Goal: Entertainment & Leisure: Consume media (video, audio)

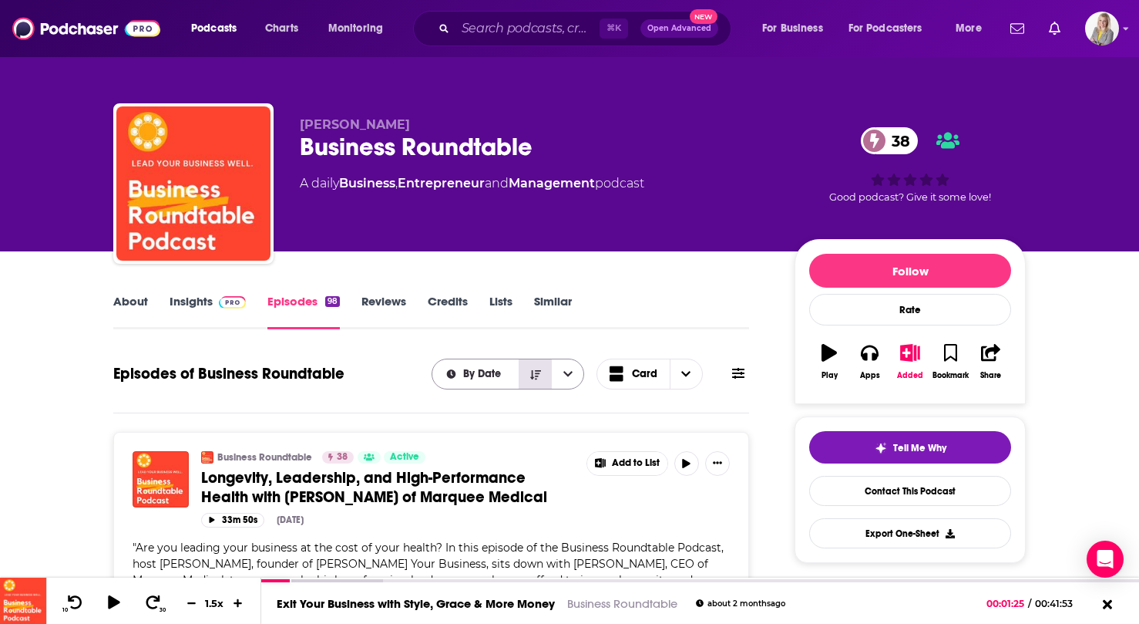
click at [529, 382] on button "Sort Direction" at bounding box center [535, 373] width 32 height 29
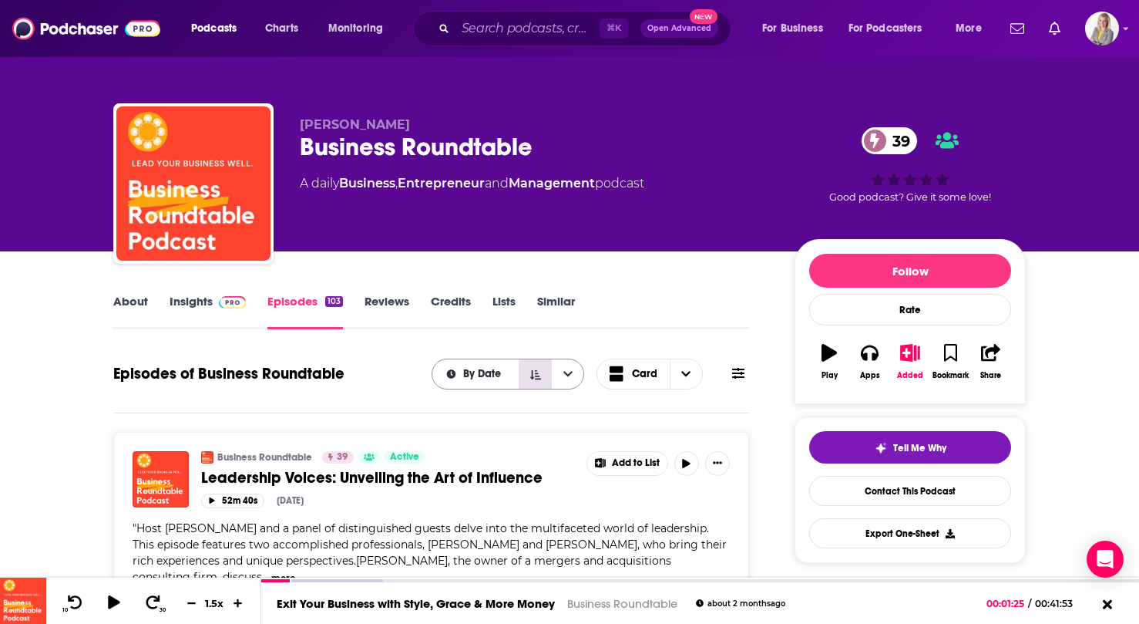
click at [529, 382] on button "Sort Direction" at bounding box center [535, 373] width 32 height 29
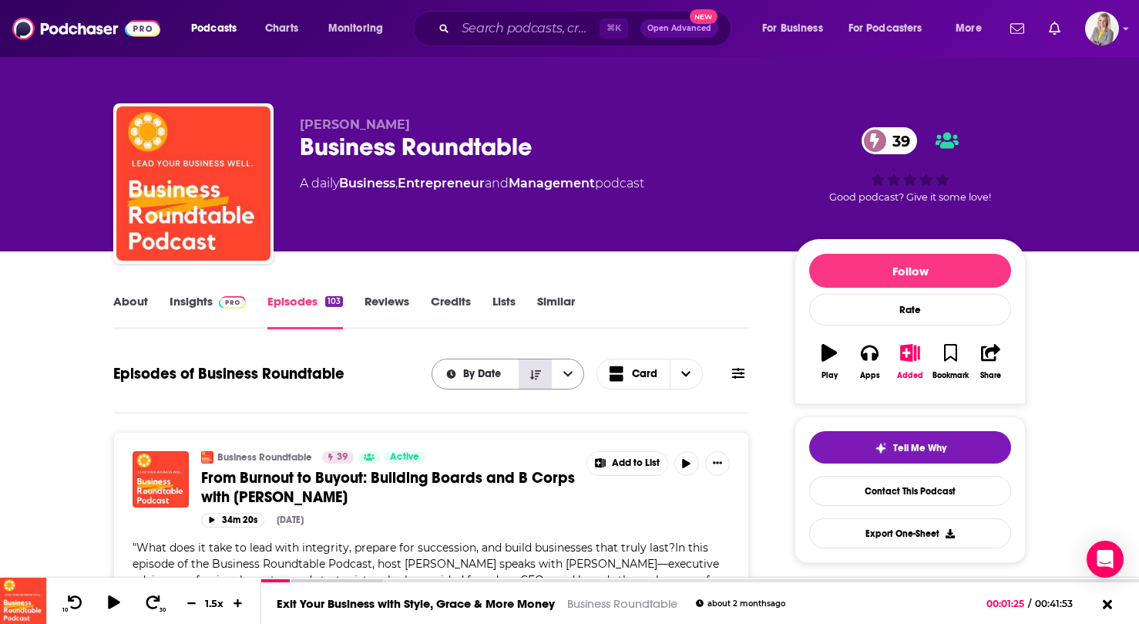
click at [529, 382] on button "Sort Direction" at bounding box center [535, 373] width 32 height 29
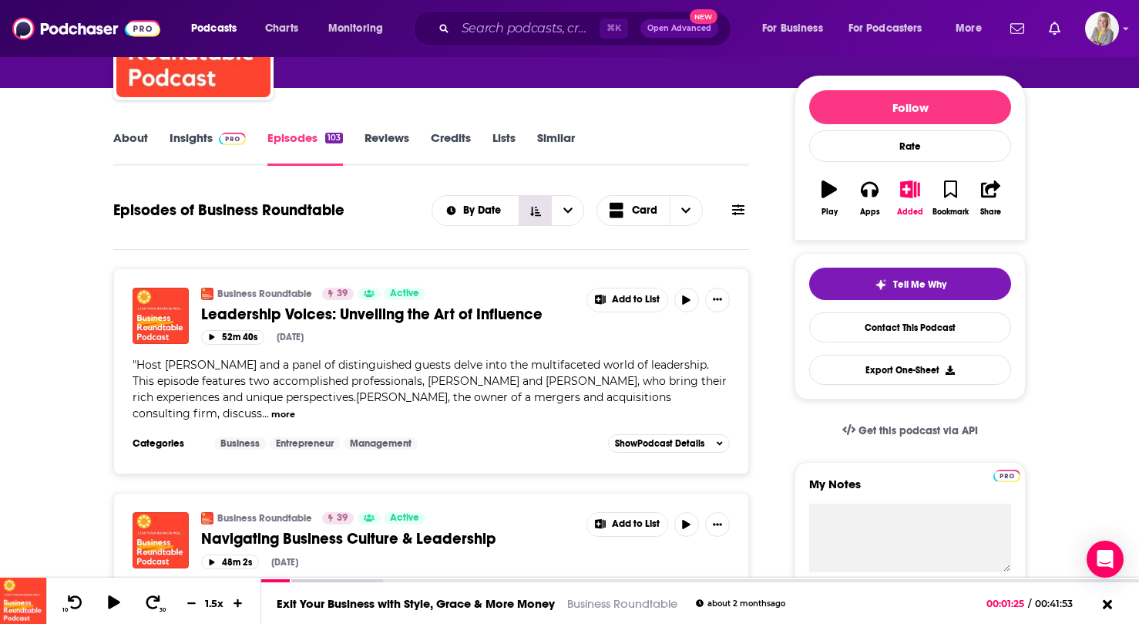
scroll to position [192, 0]
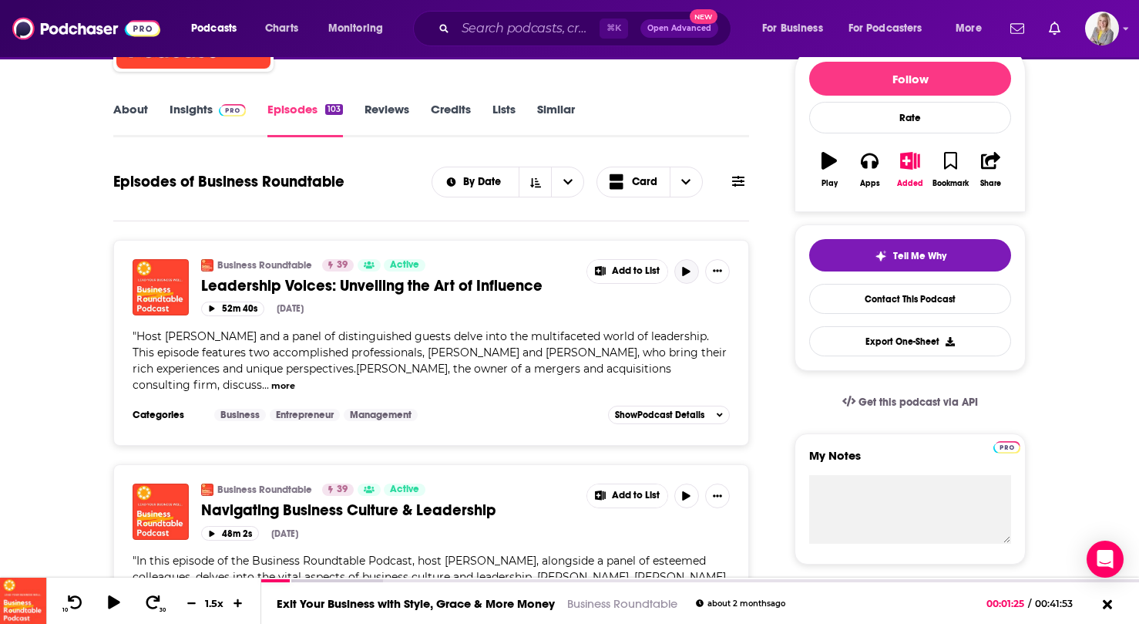
click at [683, 277] on button "button" at bounding box center [686, 271] width 25 height 25
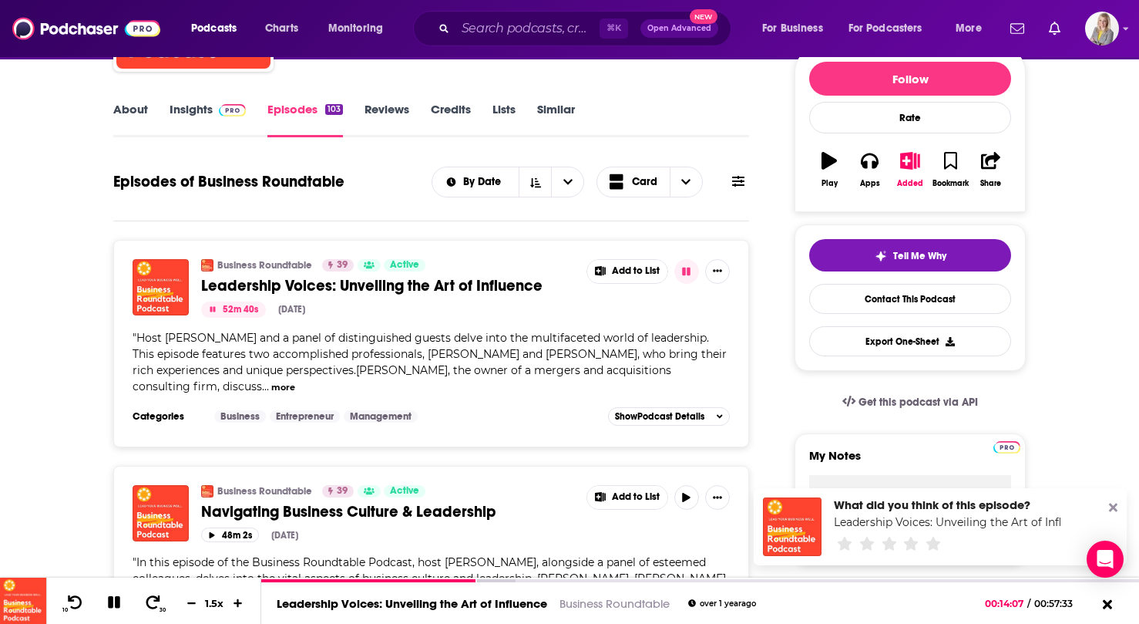
scroll to position [193, 0]
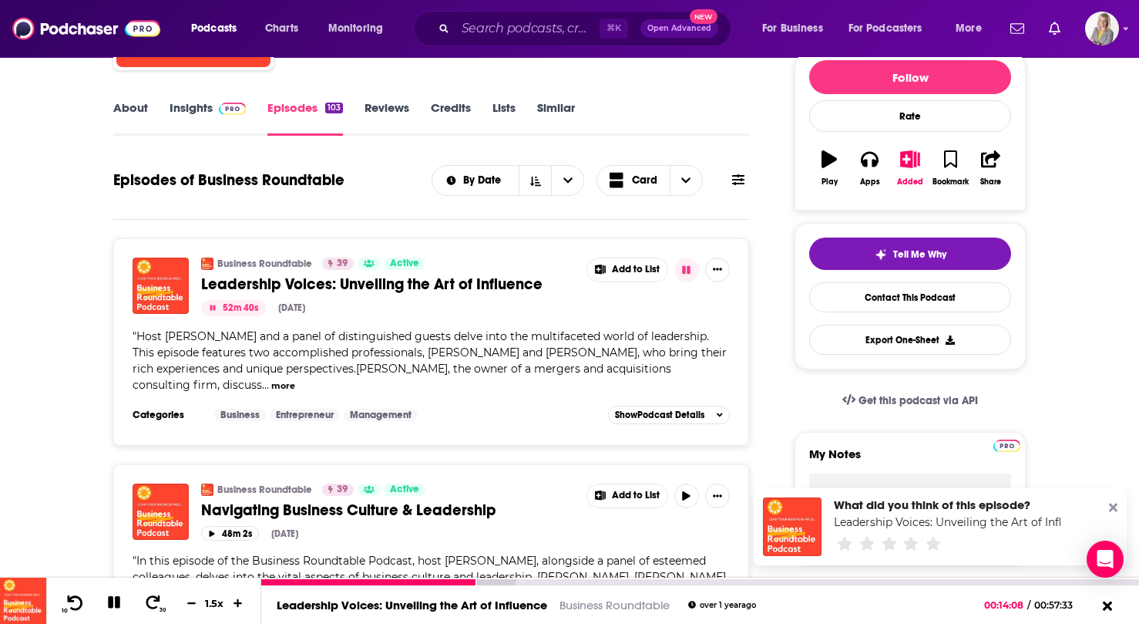
click at [73, 596] on icon at bounding box center [75, 601] width 15 height 15
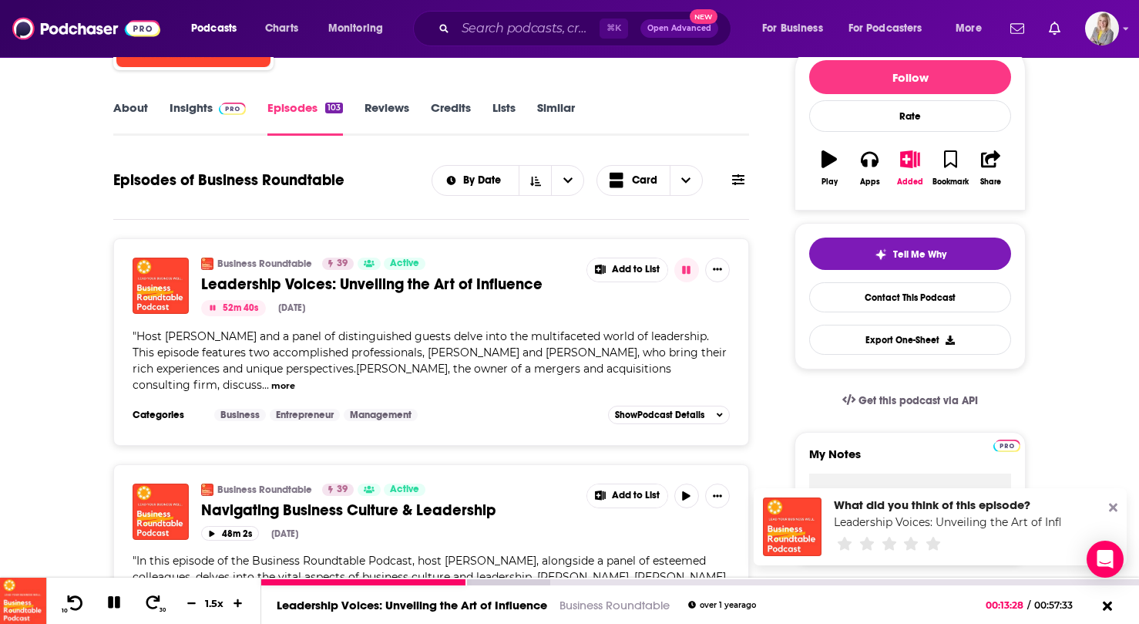
click at [73, 596] on icon at bounding box center [75, 601] width 15 height 15
click at [68, 603] on icon at bounding box center [75, 601] width 19 height 15
click at [79, 600] on icon at bounding box center [75, 601] width 19 height 15
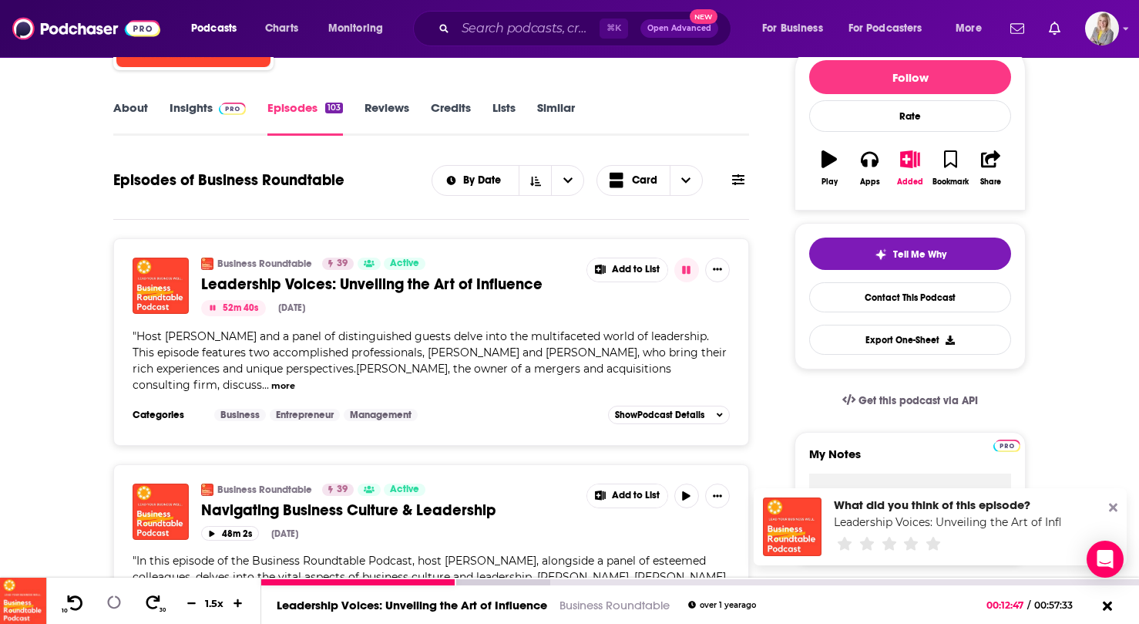
click at [79, 600] on icon at bounding box center [75, 601] width 19 height 15
click at [79, 600] on icon at bounding box center [75, 601] width 15 height 15
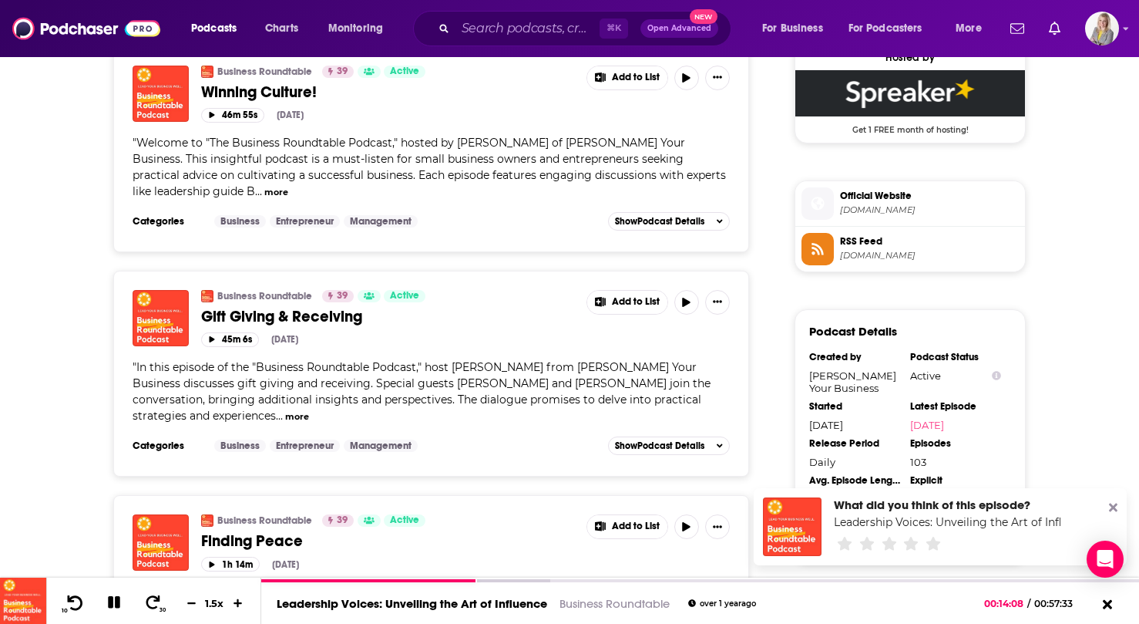
scroll to position [1235, 0]
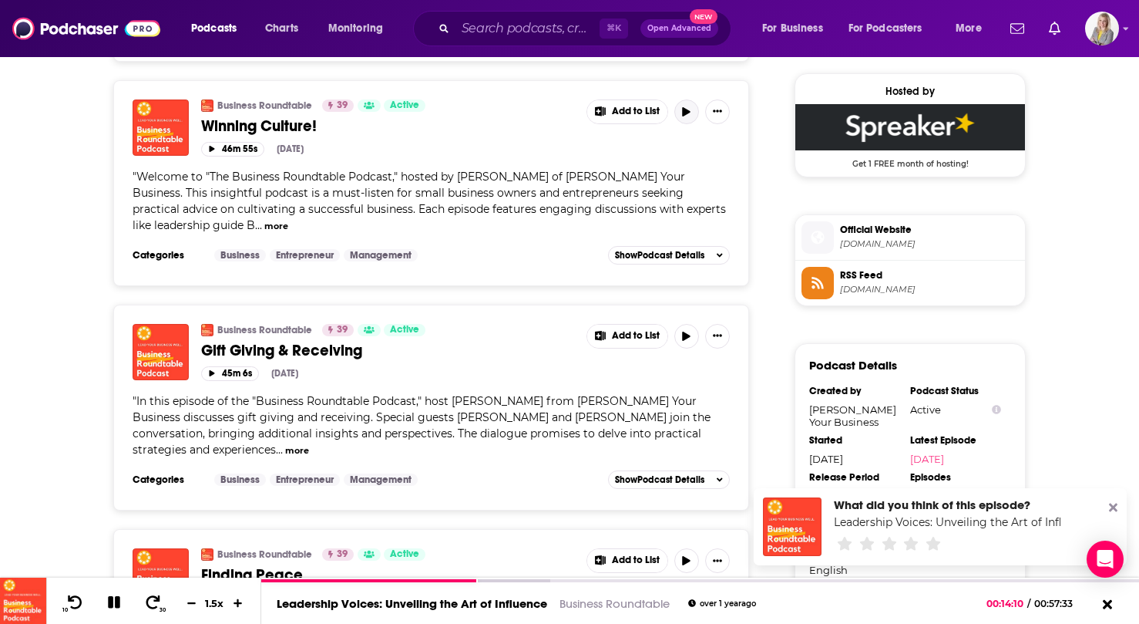
click at [688, 113] on icon "button" at bounding box center [687, 111] width 8 height 9
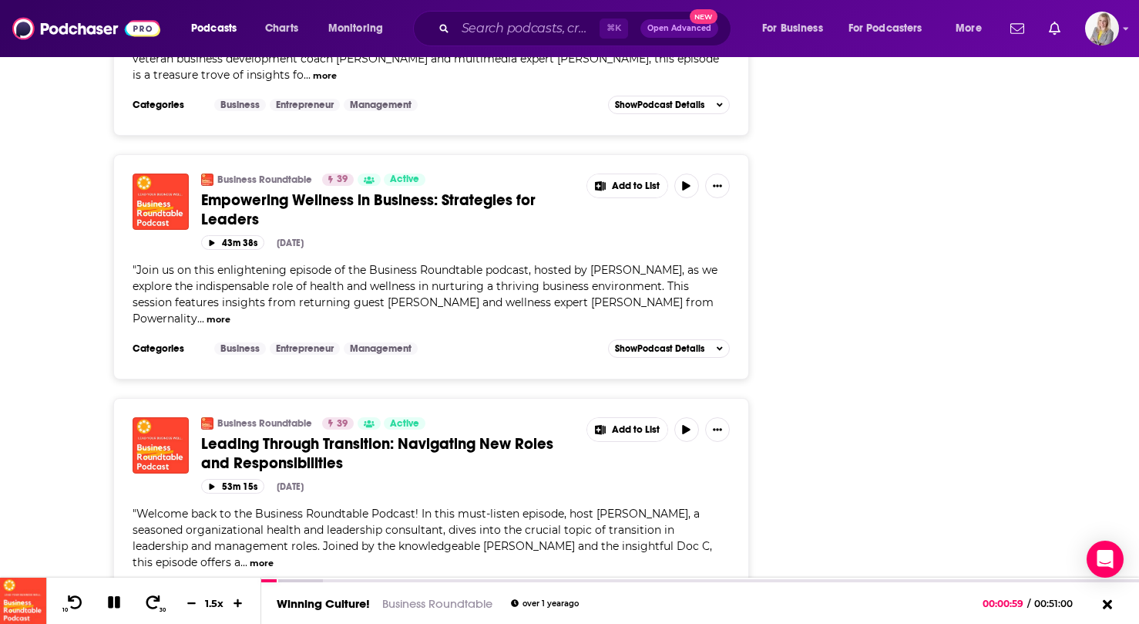
scroll to position [5639, 0]
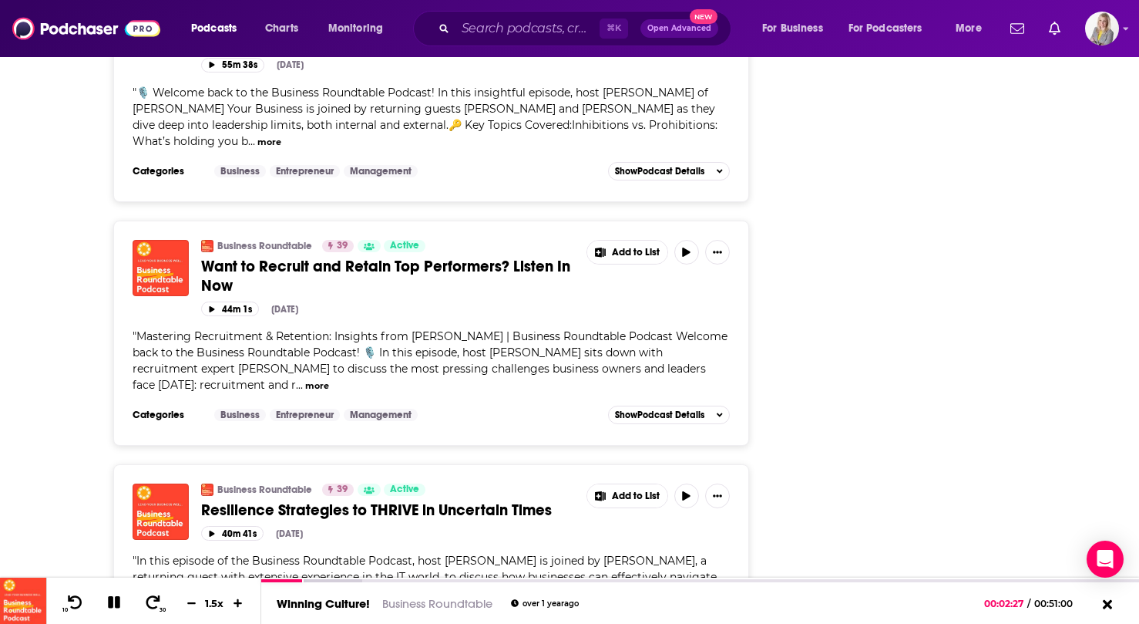
scroll to position [10751, 0]
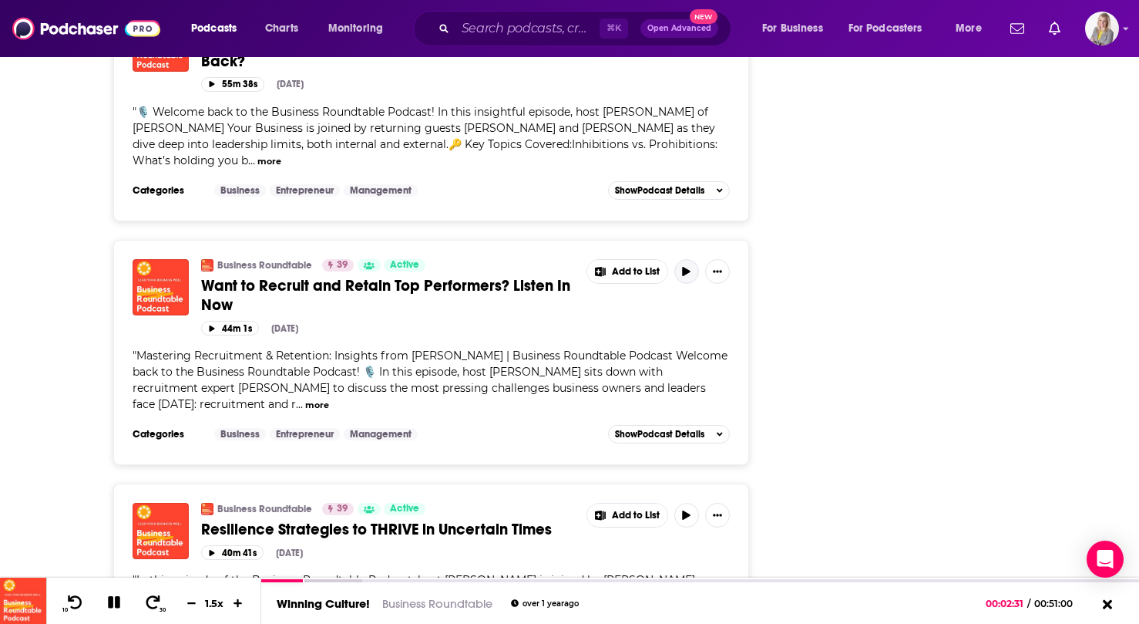
click at [680, 259] on button "button" at bounding box center [686, 271] width 25 height 25
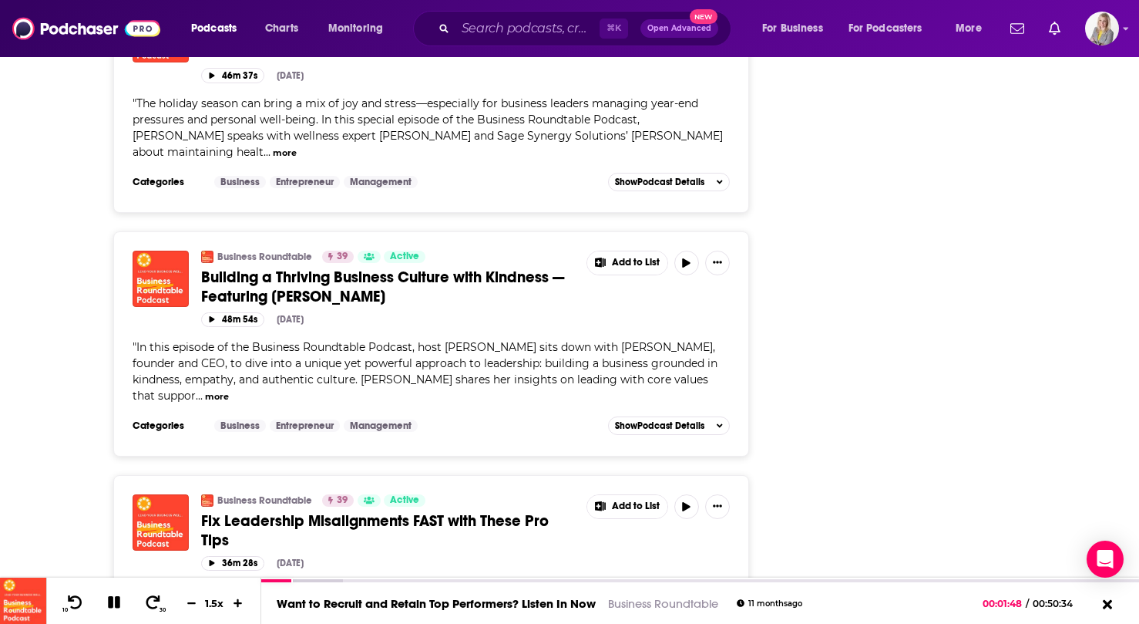
scroll to position [11472, 0]
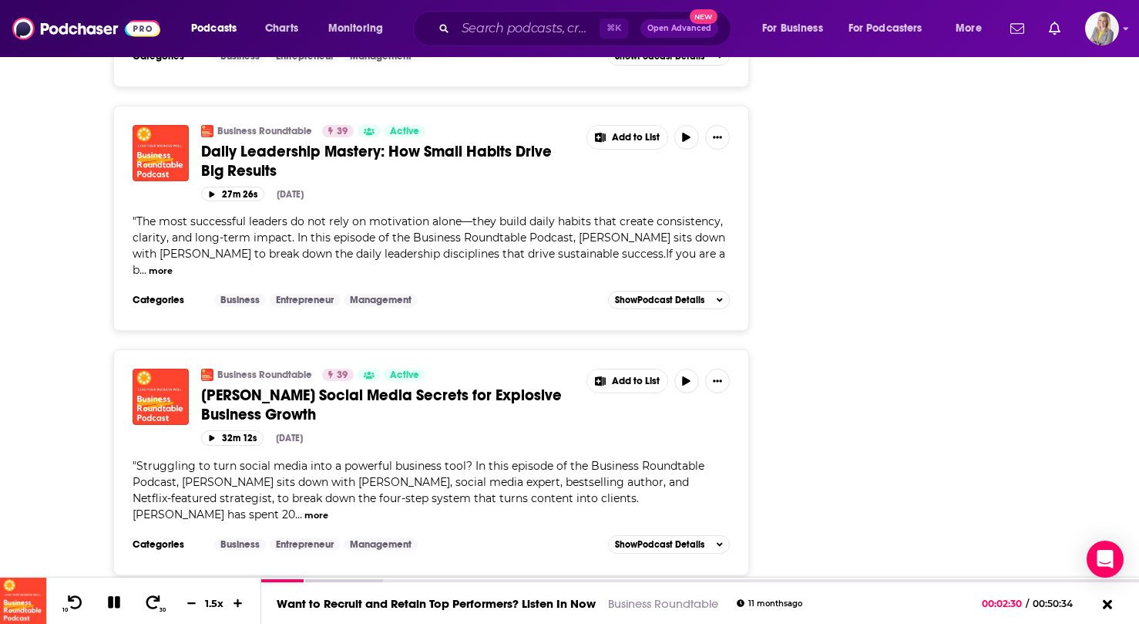
scroll to position [13753, 0]
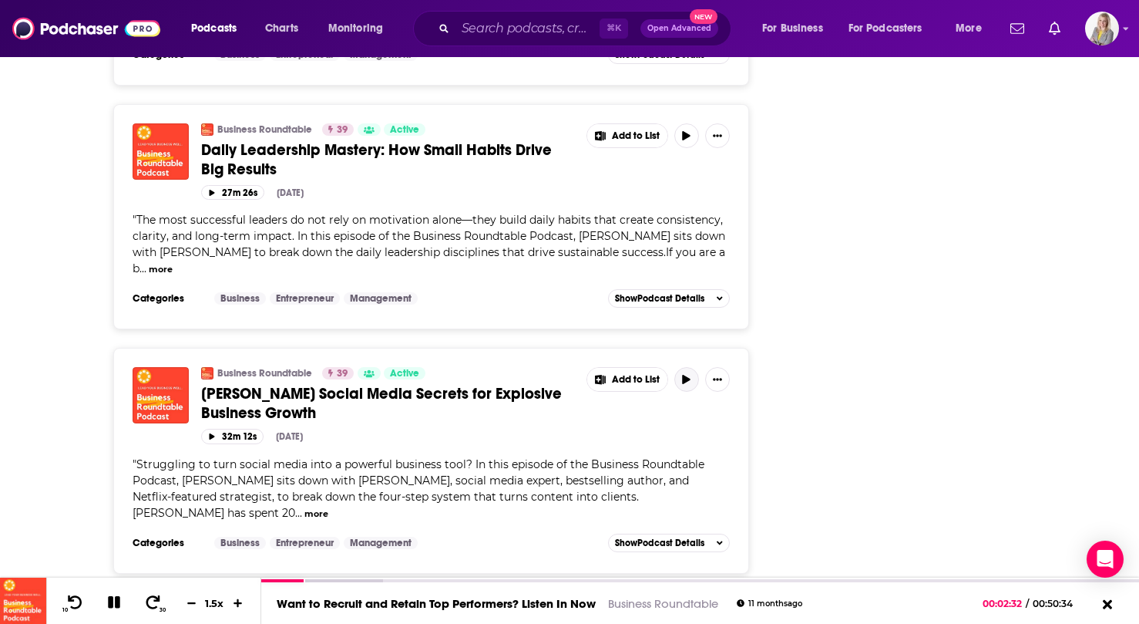
click at [684, 367] on button "button" at bounding box center [686, 379] width 25 height 25
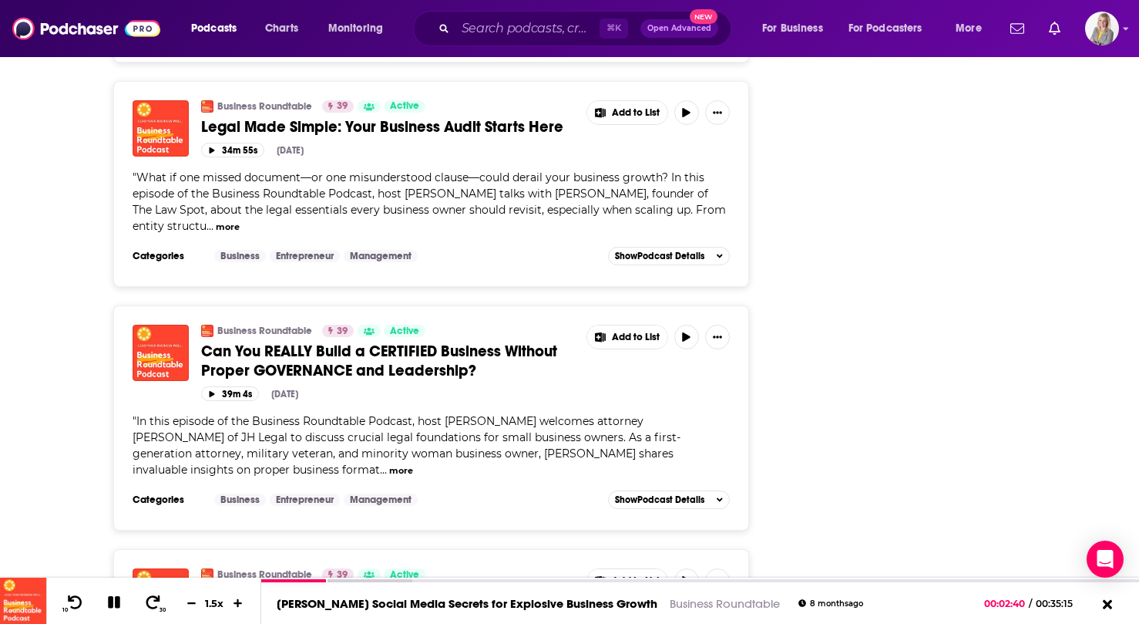
scroll to position [17368, 0]
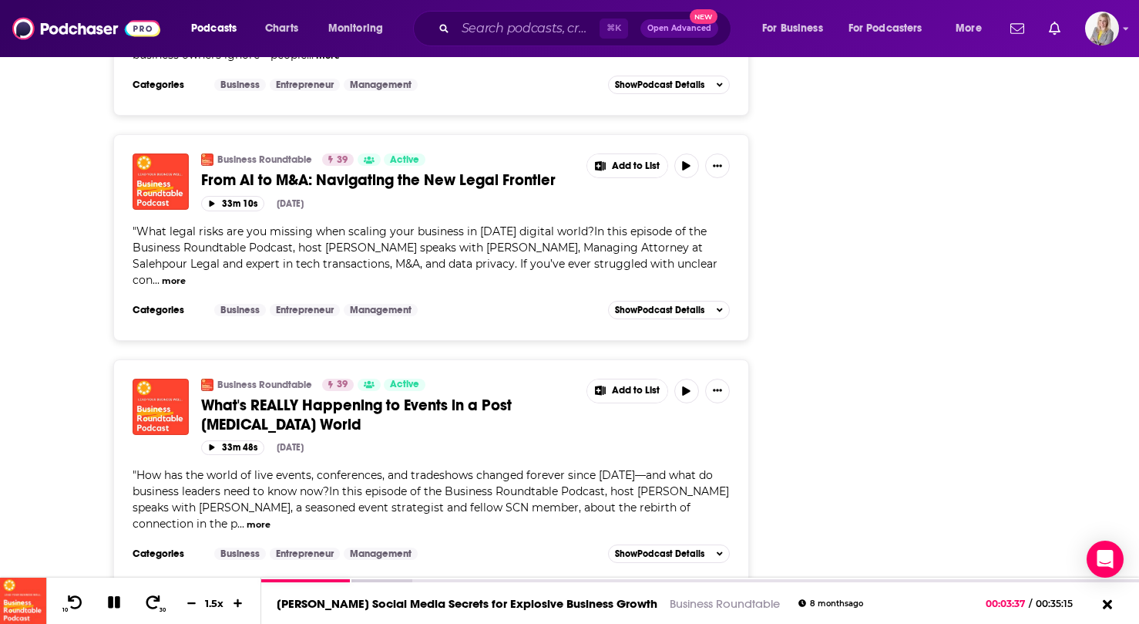
scroll to position [20211, 0]
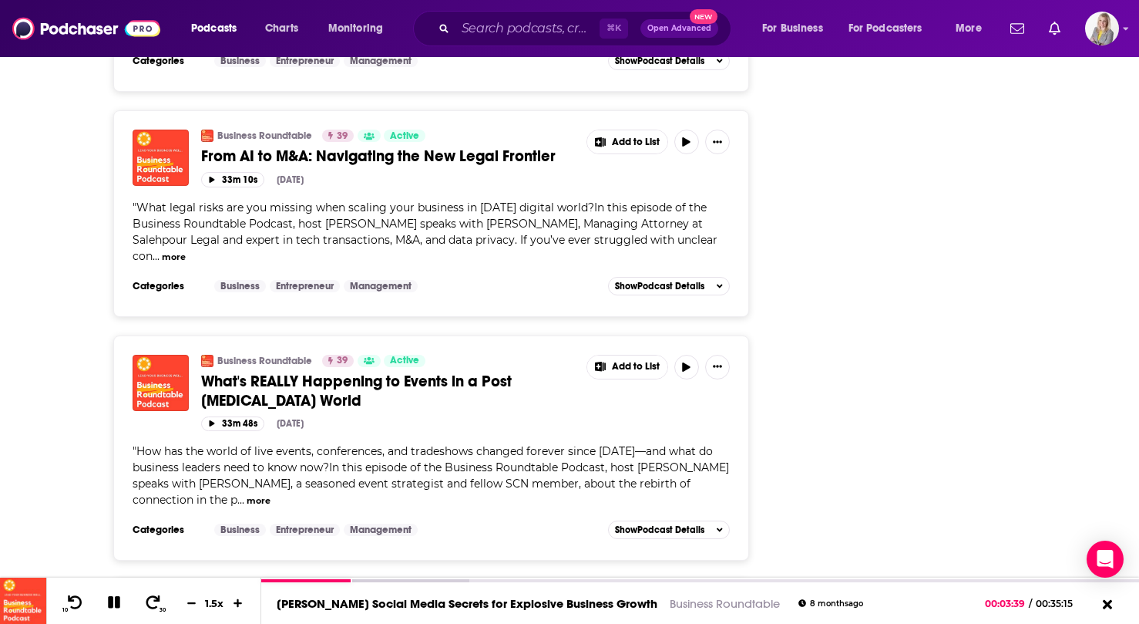
click at [684, 598] on button "button" at bounding box center [686, 610] width 25 height 25
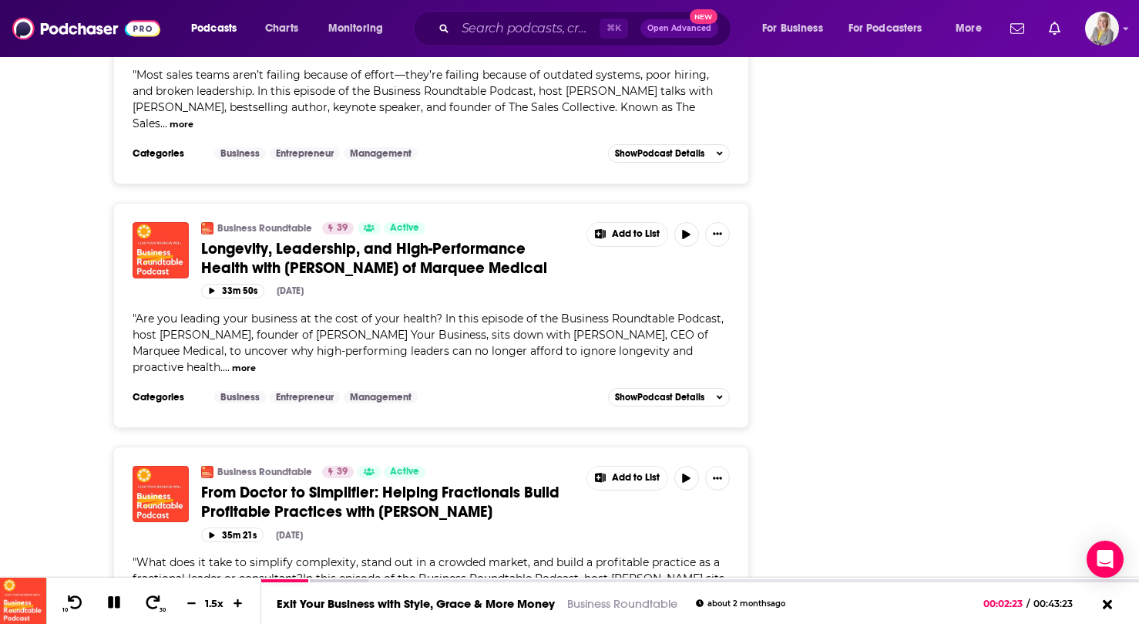
scroll to position [23239, 0]
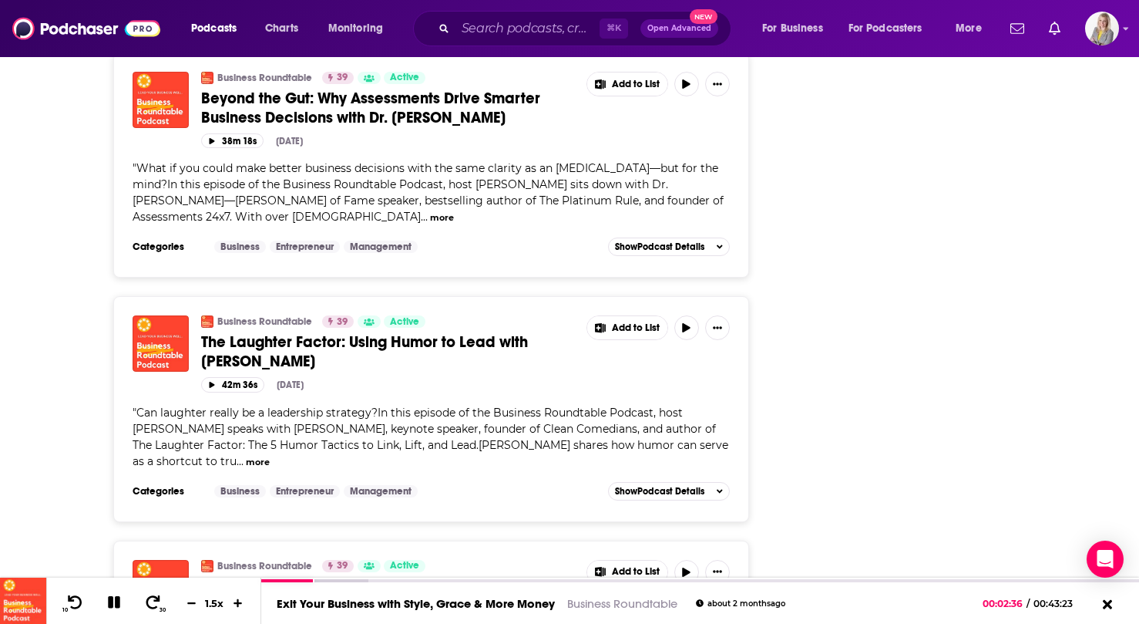
scroll to position [23891, 0]
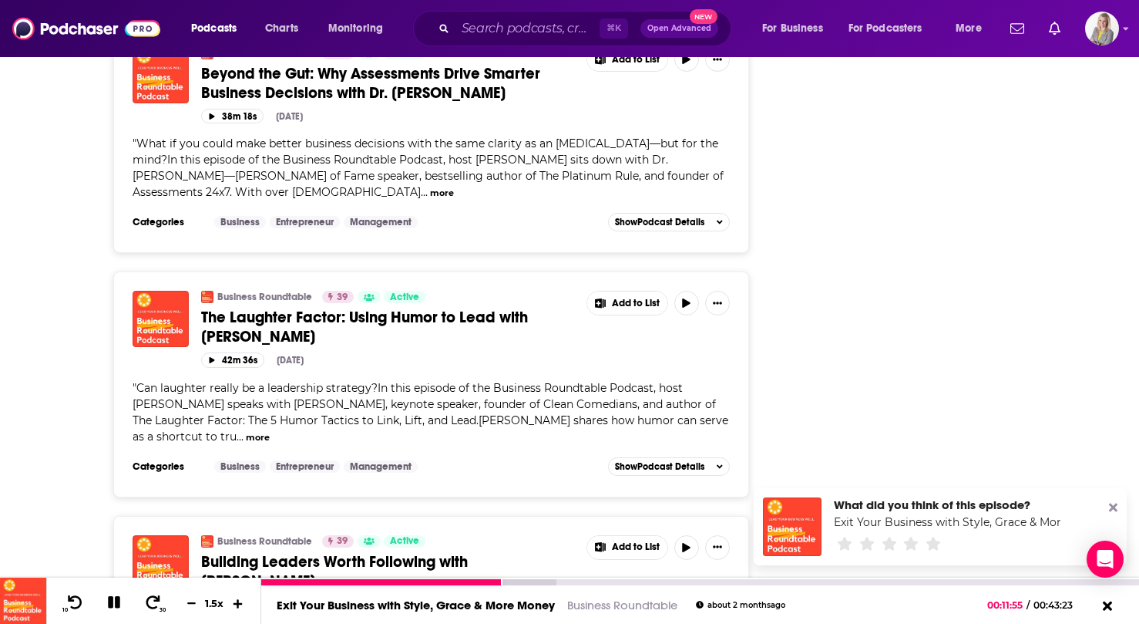
click at [242, 602] on icon at bounding box center [238, 602] width 13 height 10
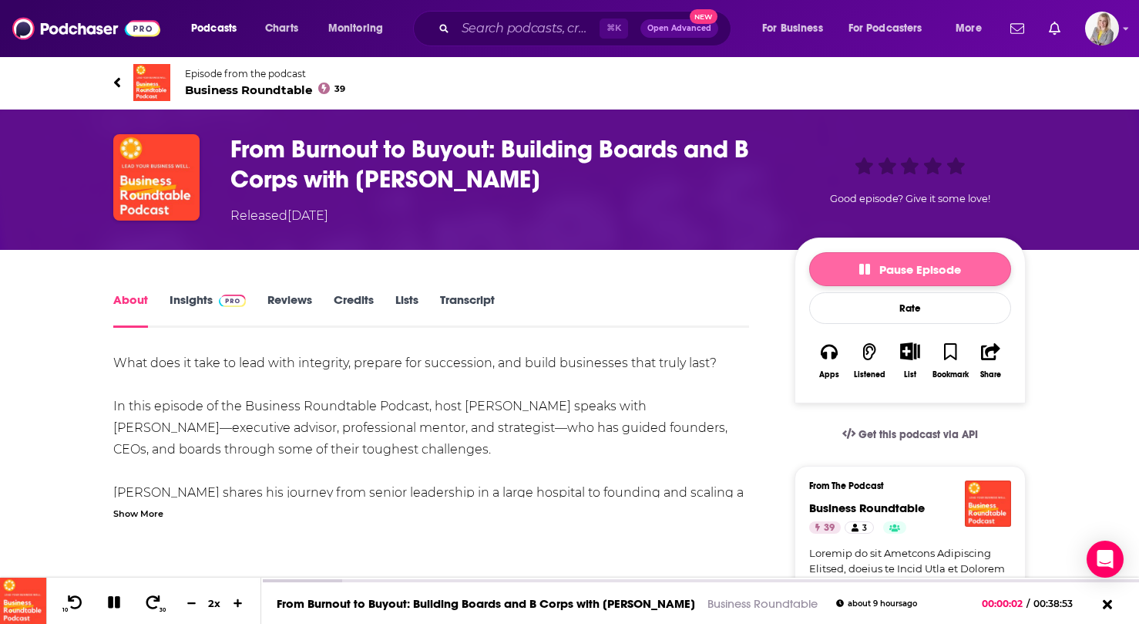
click at [857, 267] on button "Pause Episode" at bounding box center [910, 269] width 202 height 34
click at [857, 267] on button "Play" at bounding box center [910, 269] width 202 height 34
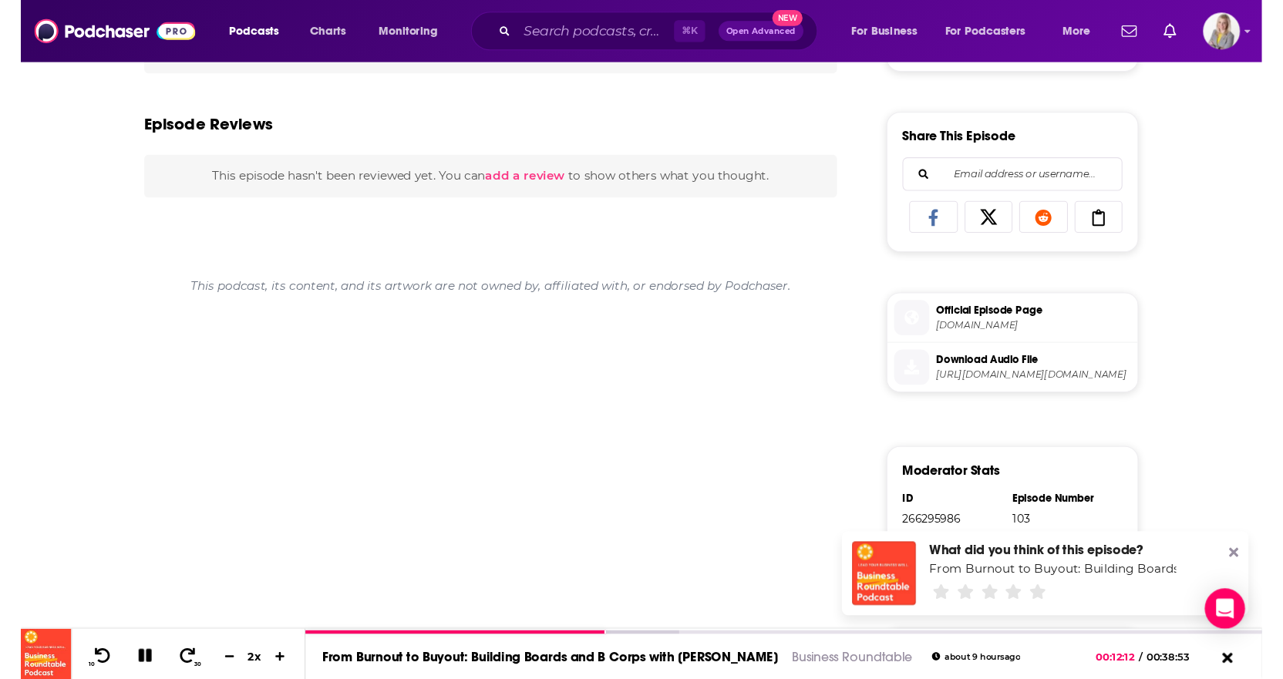
scroll to position [608, 0]
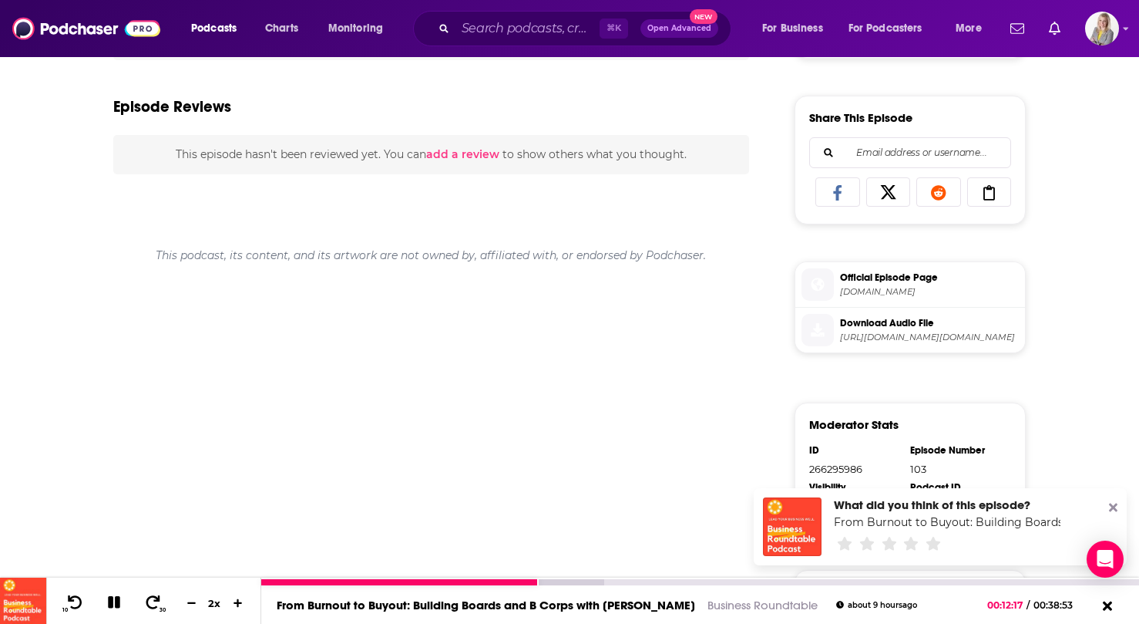
click at [113, 600] on icon at bounding box center [114, 602] width 12 height 12
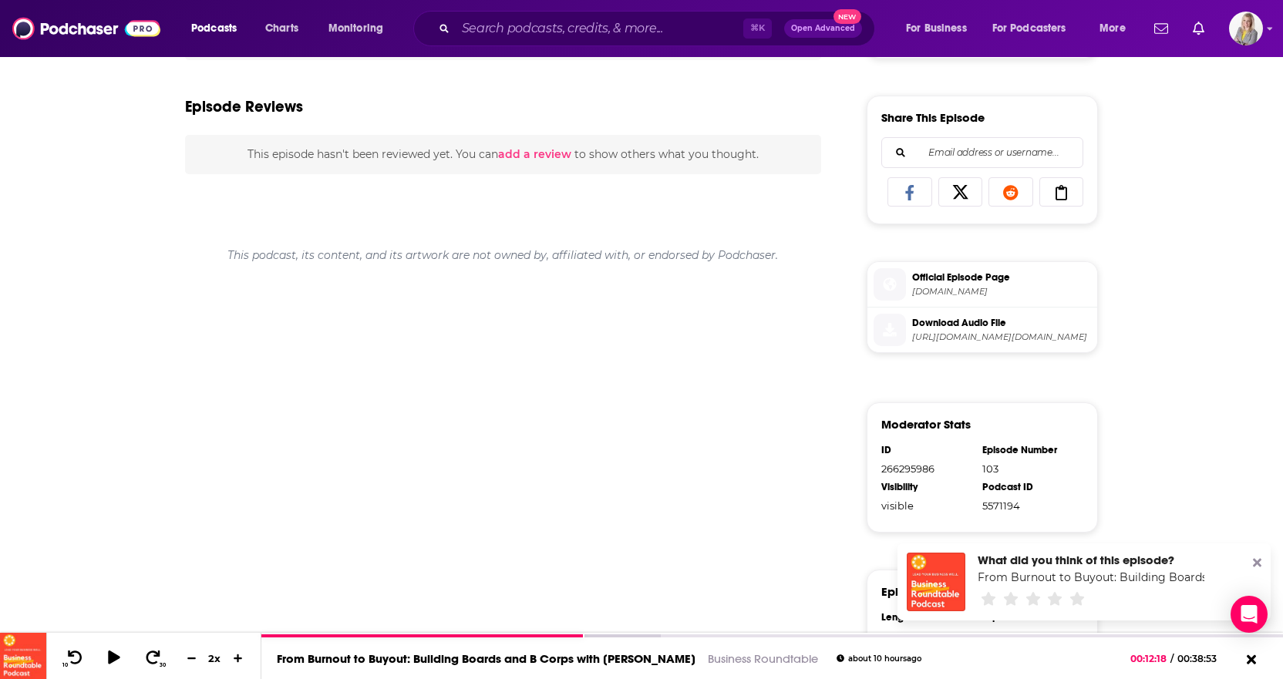
click at [527, 506] on div "What does it take to lead with integrity, prepare for succession, and build bus…" at bounding box center [503, 296] width 636 height 1105
click at [118, 623] on icon at bounding box center [113, 657] width 19 height 15
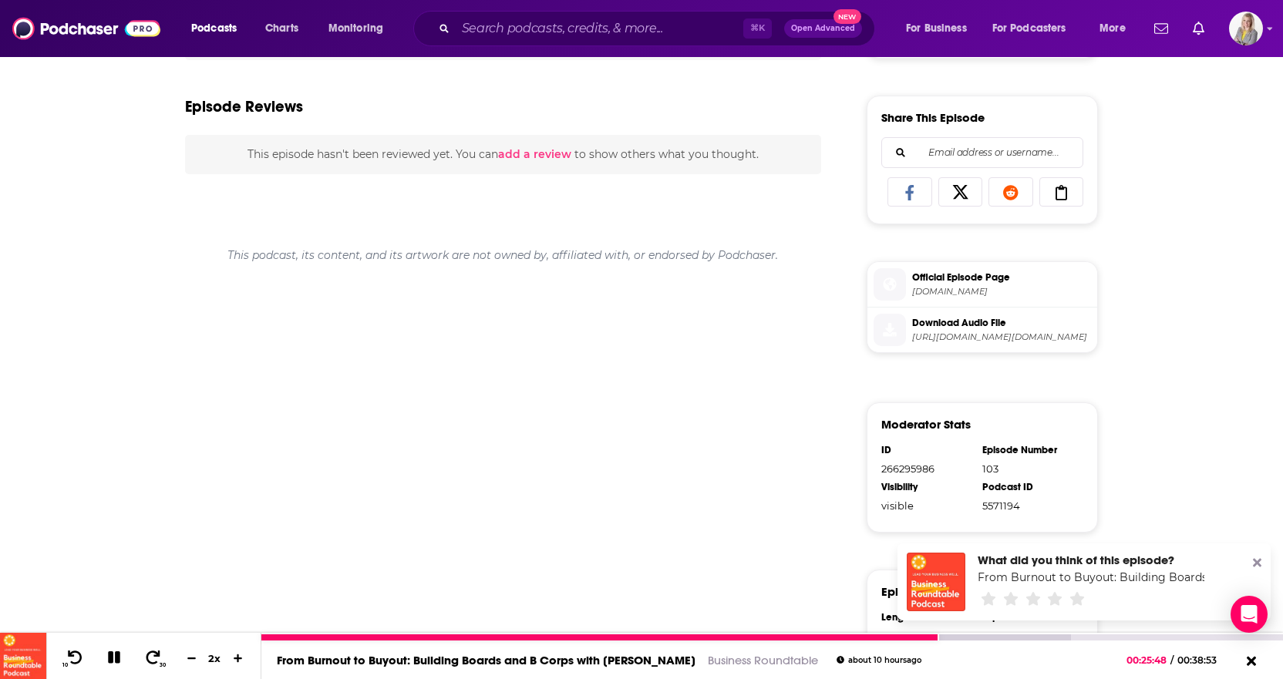
click at [109, 623] on icon at bounding box center [114, 657] width 12 height 12
drag, startPoint x: 113, startPoint y: 658, endPoint x: 142, endPoint y: 643, distance: 32.4
click at [115, 623] on icon at bounding box center [113, 657] width 13 height 15
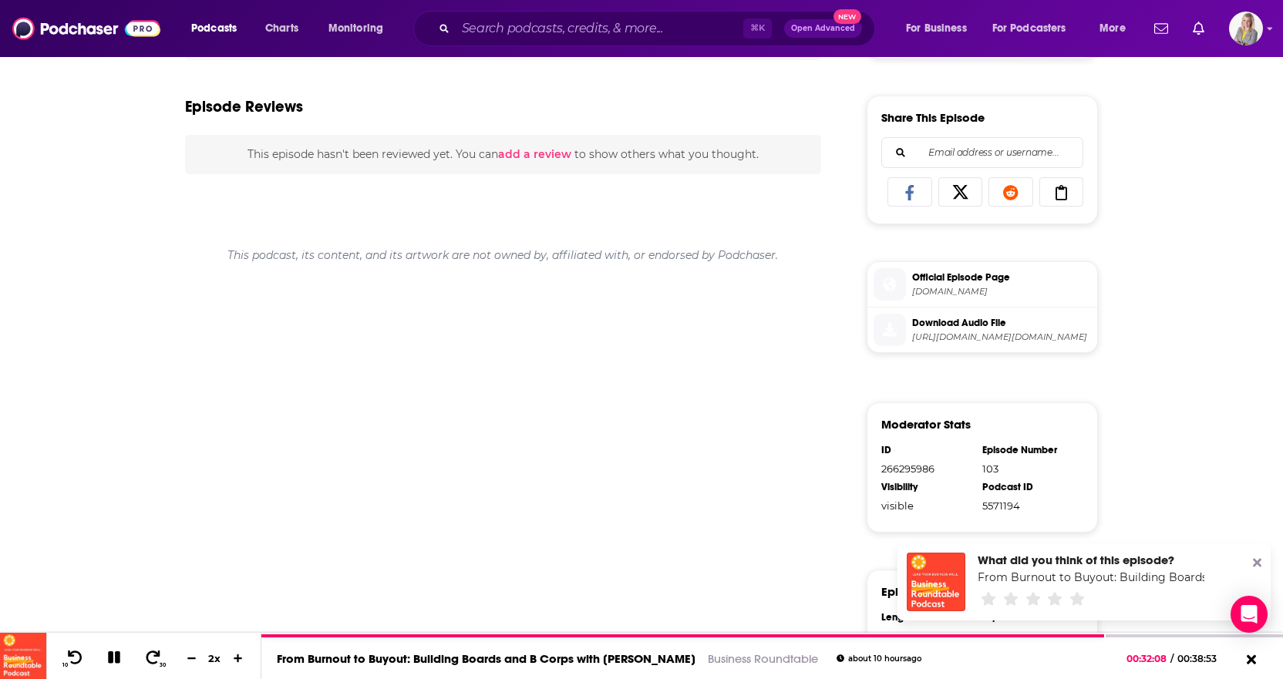
click at [361, 323] on div "What does it take to lead with integrity, prepare for succession, and build bus…" at bounding box center [503, 296] width 636 height 1105
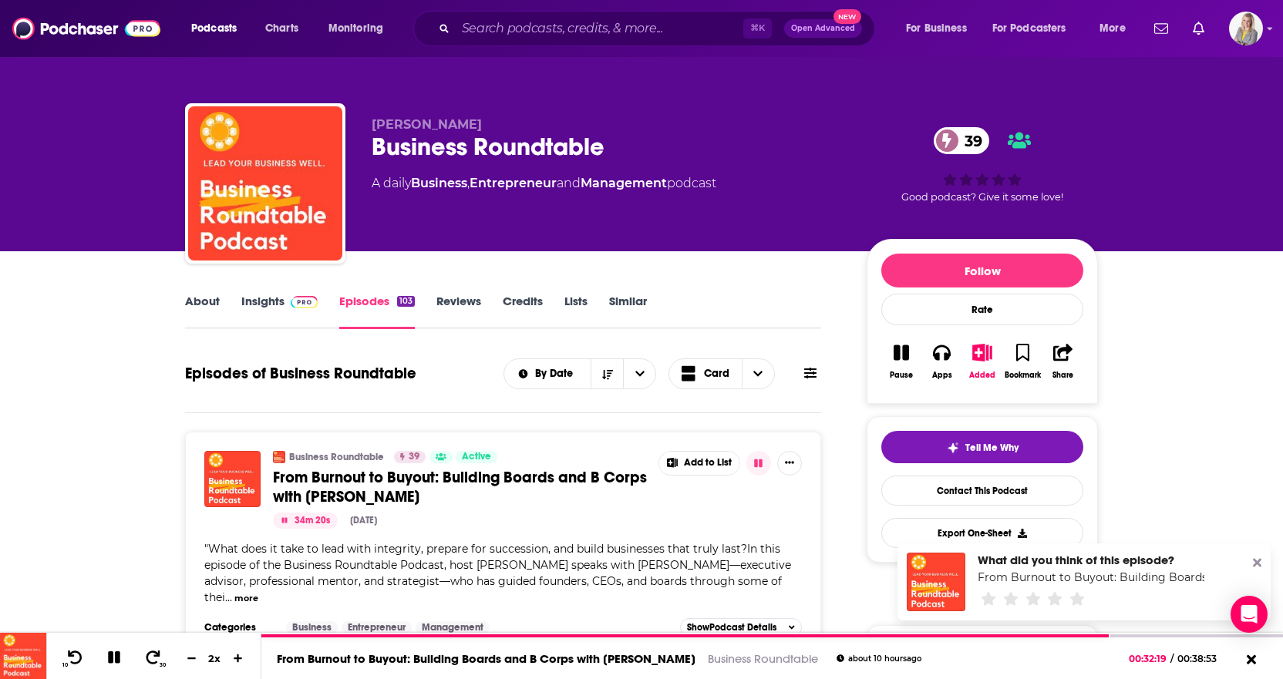
click at [258, 294] on link "Insights" at bounding box center [279, 311] width 76 height 35
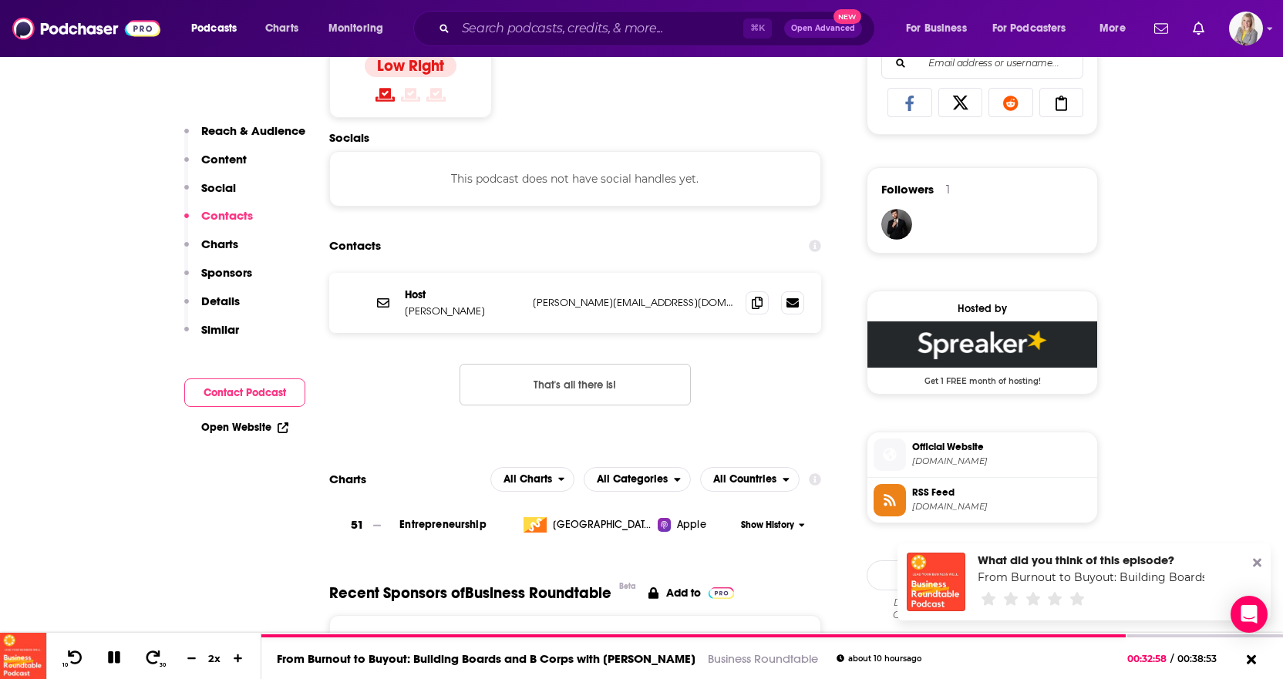
scroll to position [1010, 0]
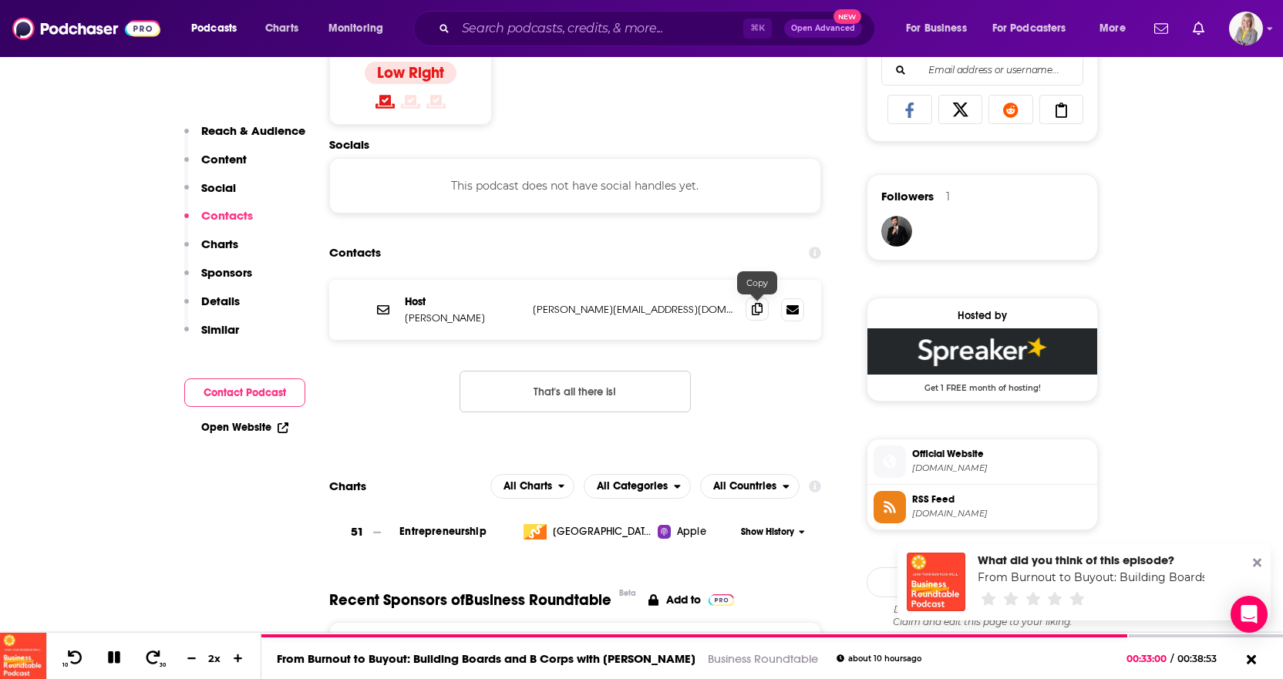
click at [748, 314] on span at bounding box center [756, 309] width 23 height 23
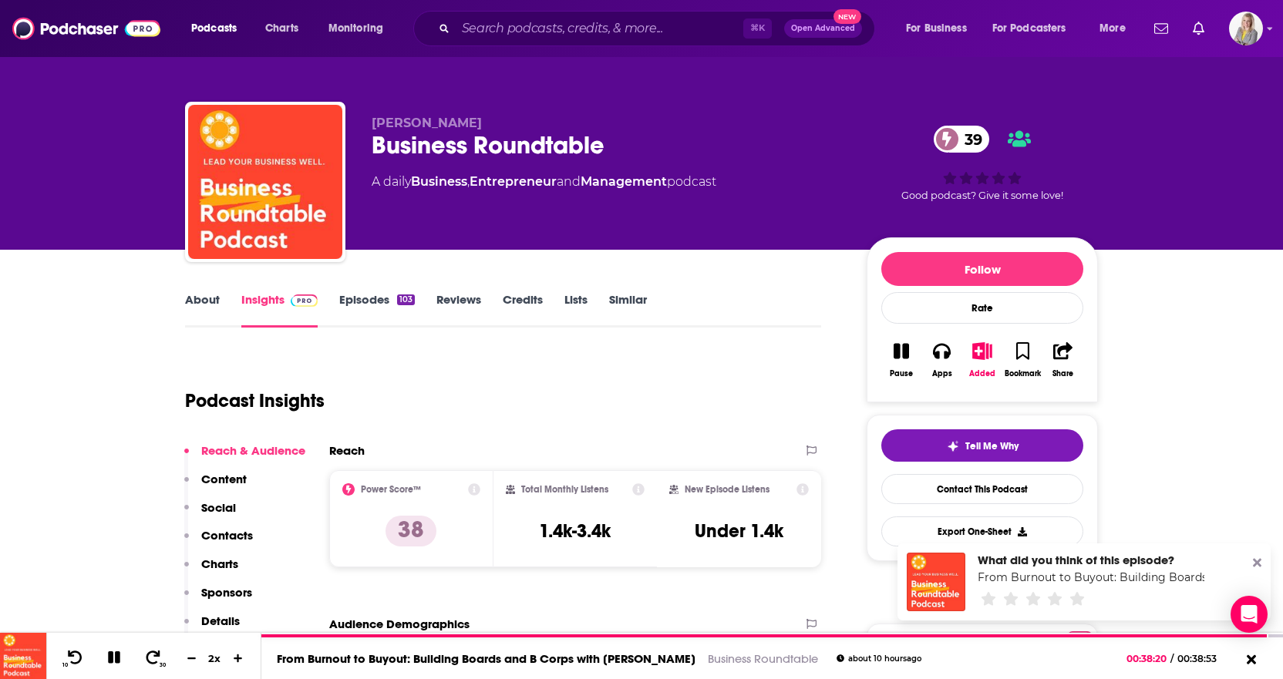
scroll to position [0, 0]
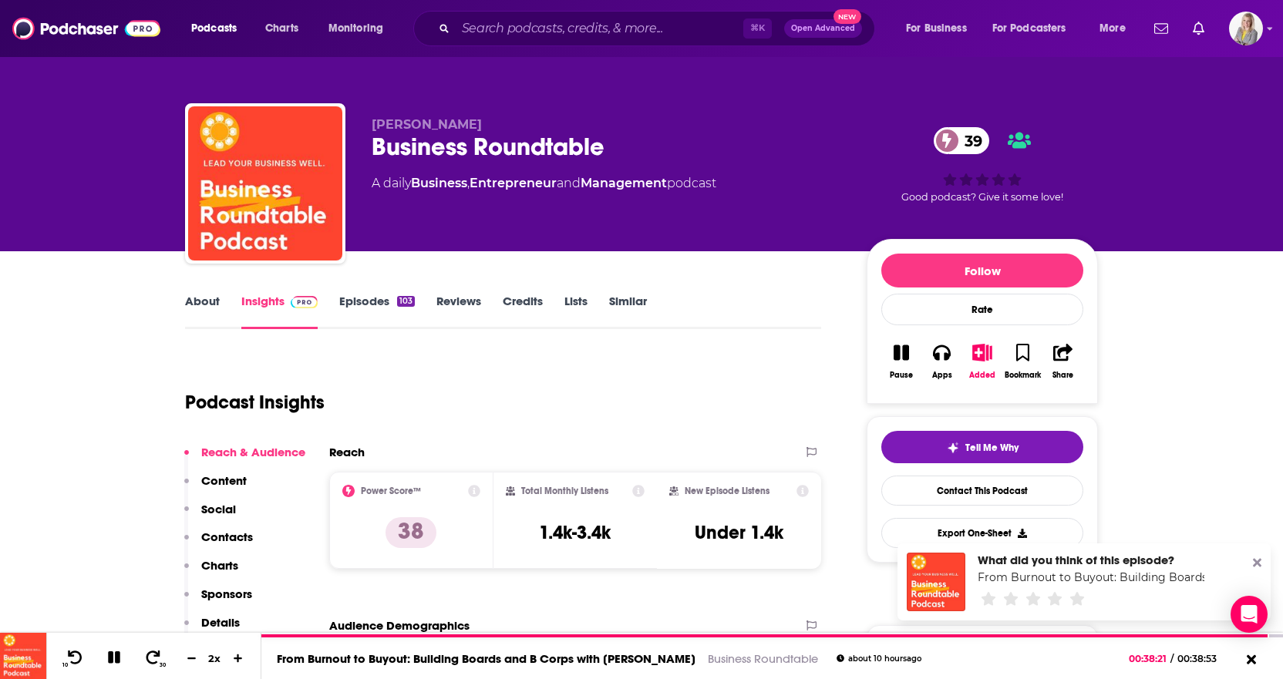
click at [368, 303] on link "Episodes 103" at bounding box center [377, 311] width 76 height 35
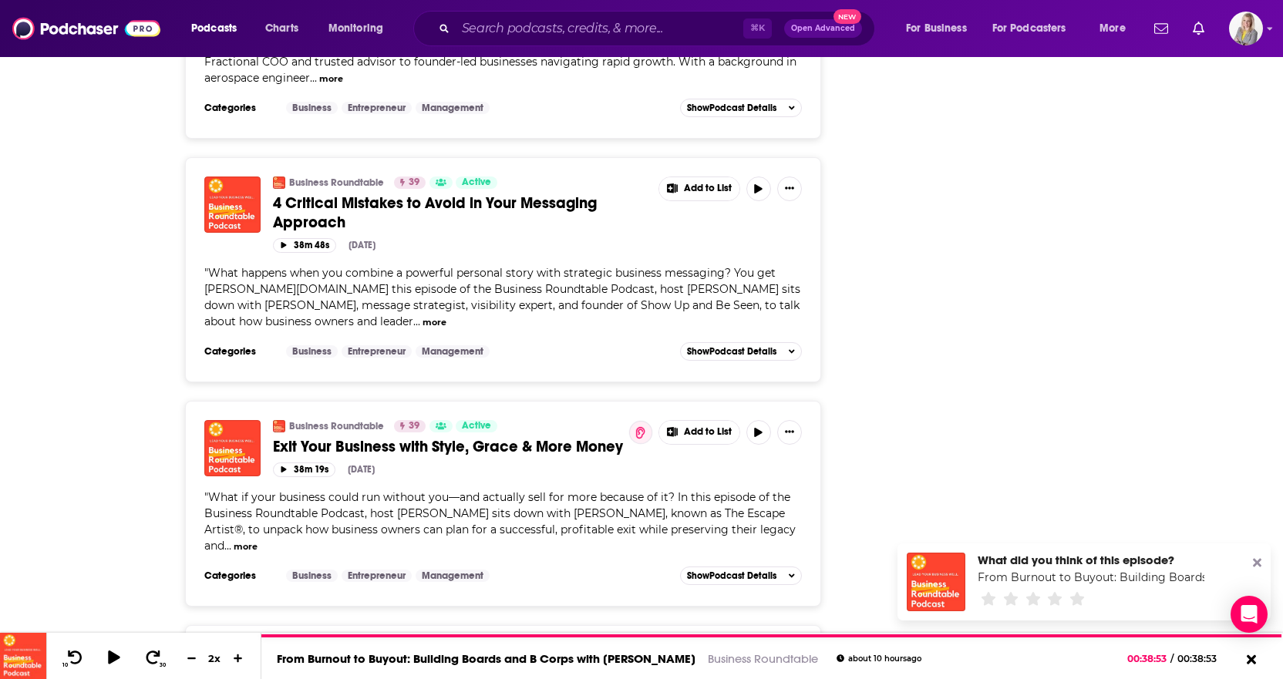
scroll to position [3914, 0]
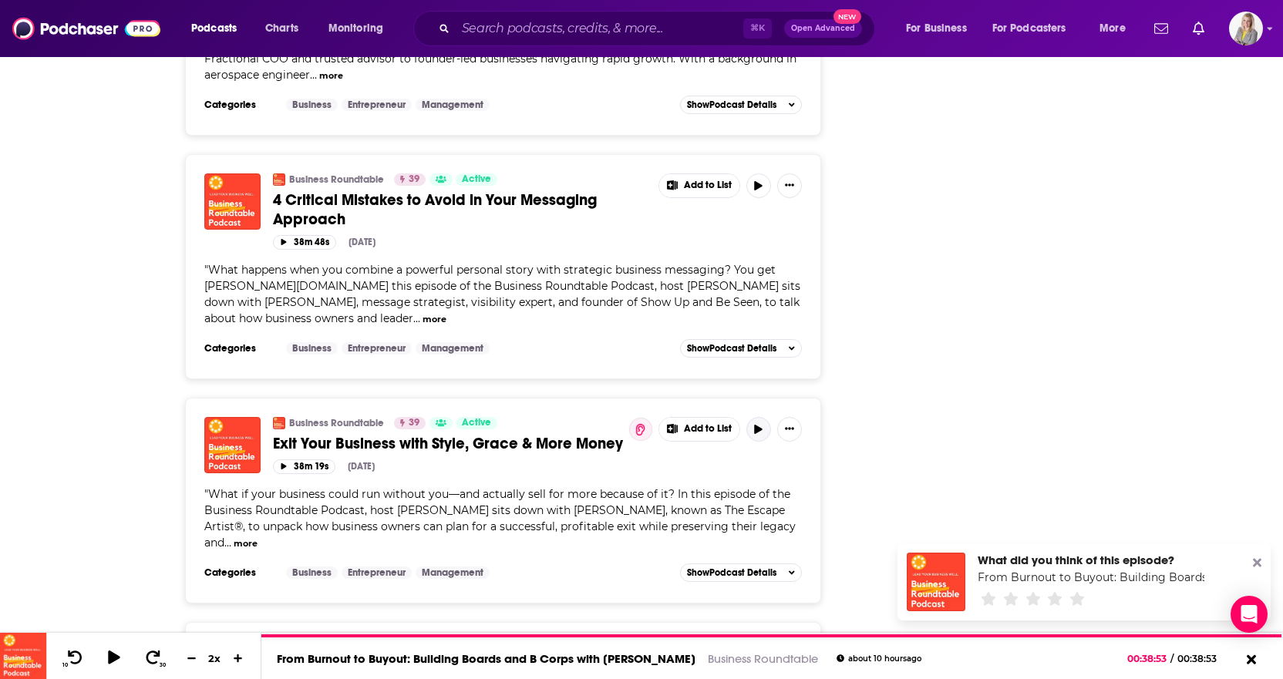
click at [755, 425] on icon "button" at bounding box center [759, 429] width 8 height 9
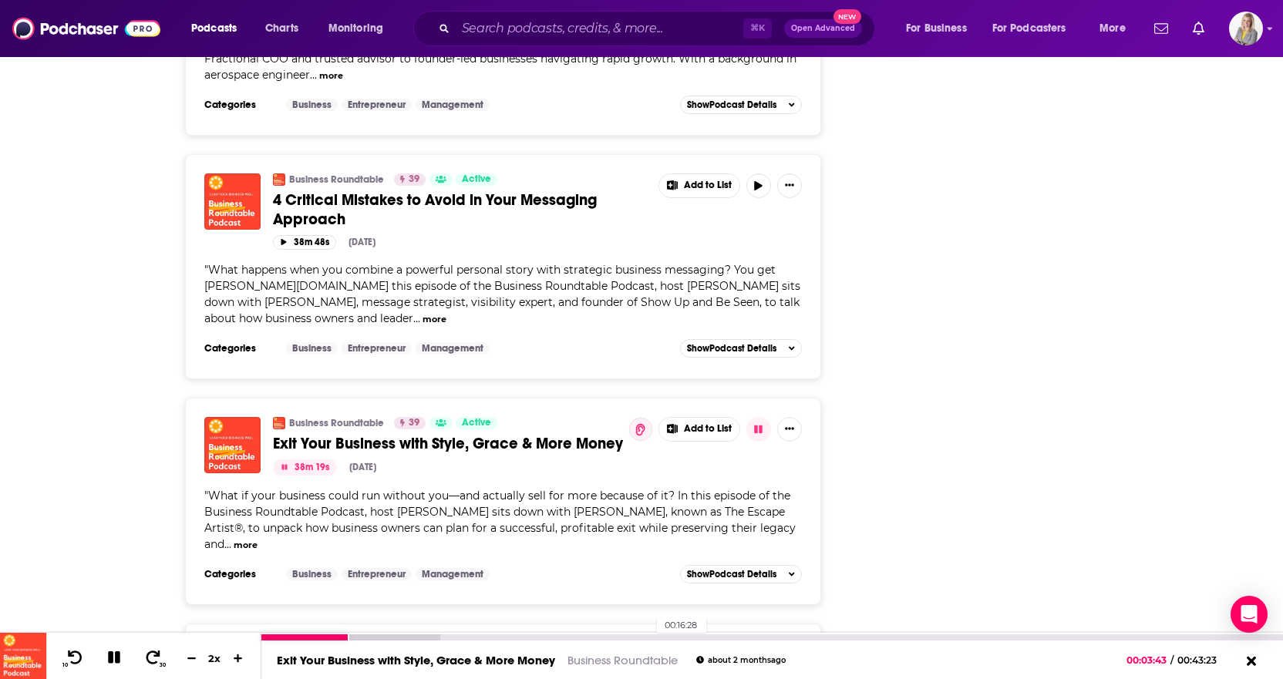
drag, startPoint x: 348, startPoint y: 637, endPoint x: 699, endPoint y: 643, distance: 350.7
click at [713, 623] on div "00:16:28" at bounding box center [771, 637] width 1021 height 6
drag, startPoint x: 349, startPoint y: 634, endPoint x: 619, endPoint y: 634, distance: 269.8
click at [523, 623] on div "00:09:47" at bounding box center [771, 637] width 1021 height 6
click at [637, 623] on div "00:15:59" at bounding box center [771, 637] width 1021 height 6
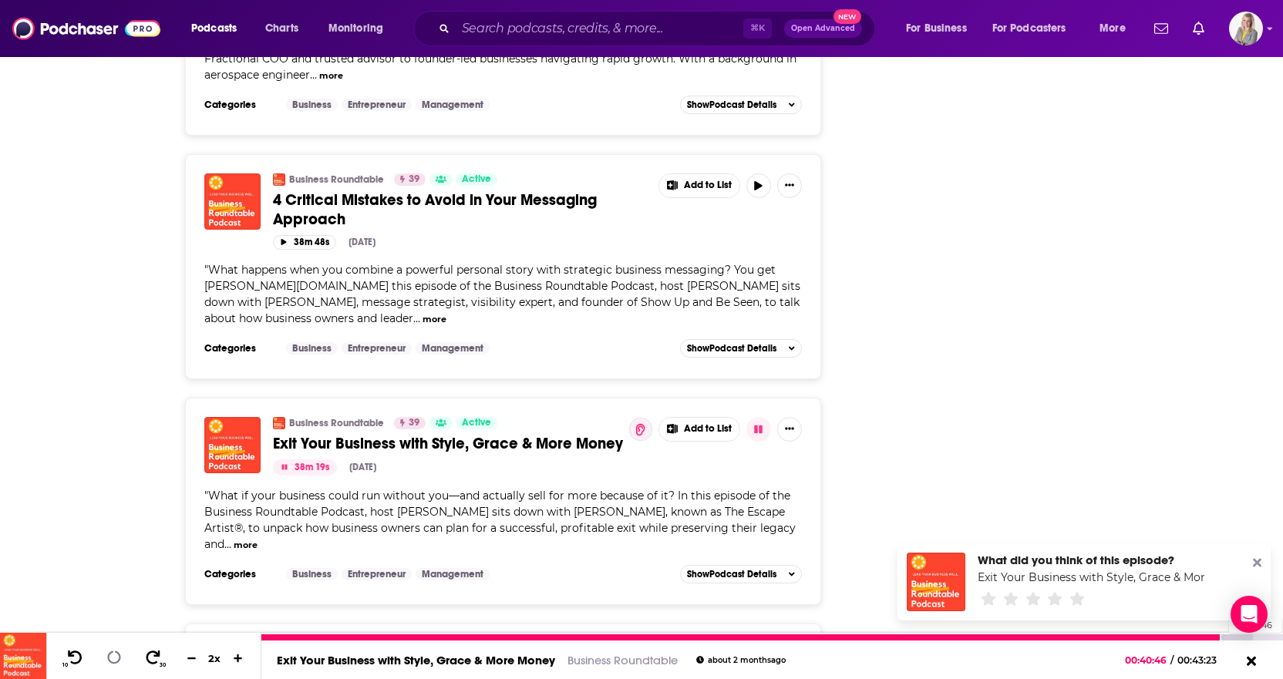
click at [1138, 623] on div "00:40:46" at bounding box center [771, 637] width 1021 height 6
click at [1138, 623] on div at bounding box center [771, 637] width 1021 height 6
click at [1138, 623] on div at bounding box center [754, 637] width 987 height 6
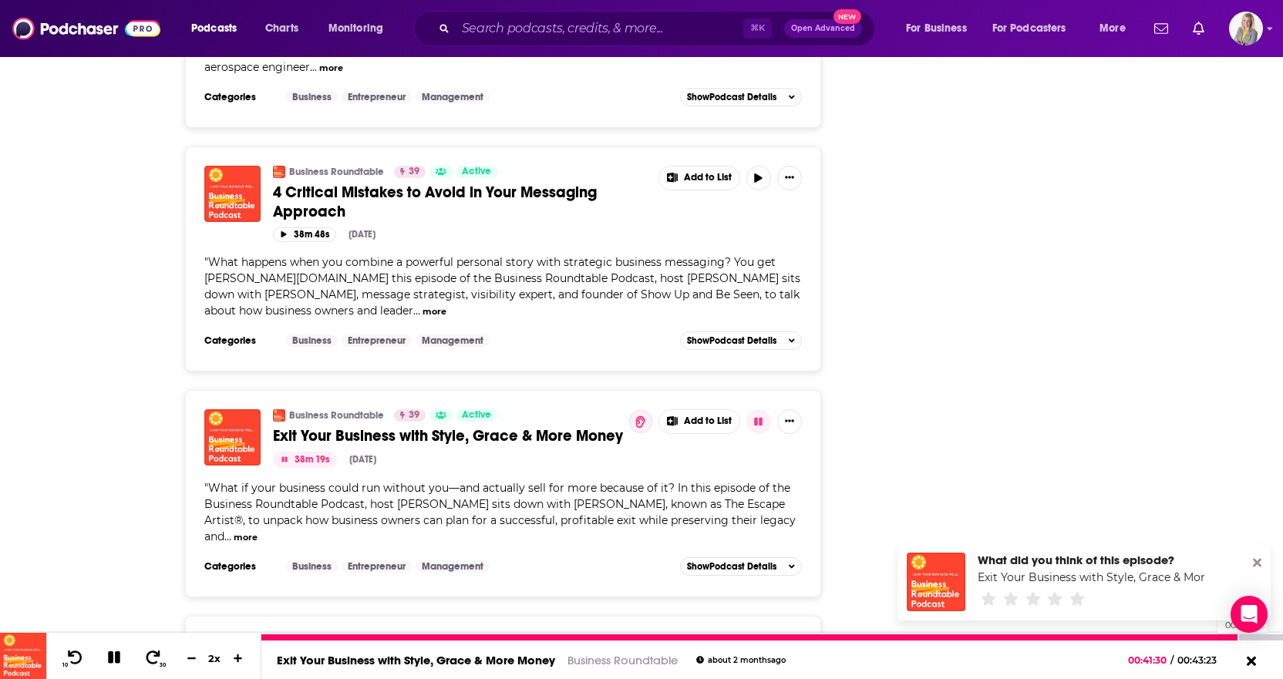
scroll to position [3917, 0]
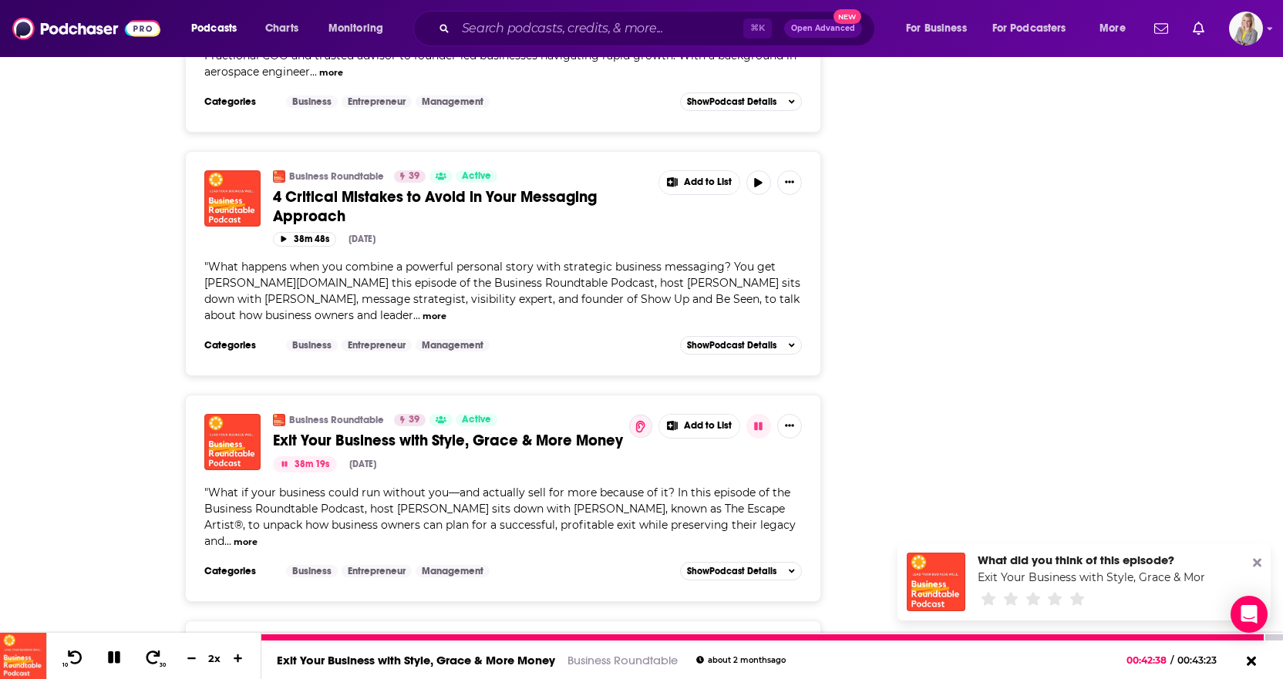
click at [113, 623] on icon at bounding box center [113, 658] width 15 height 15
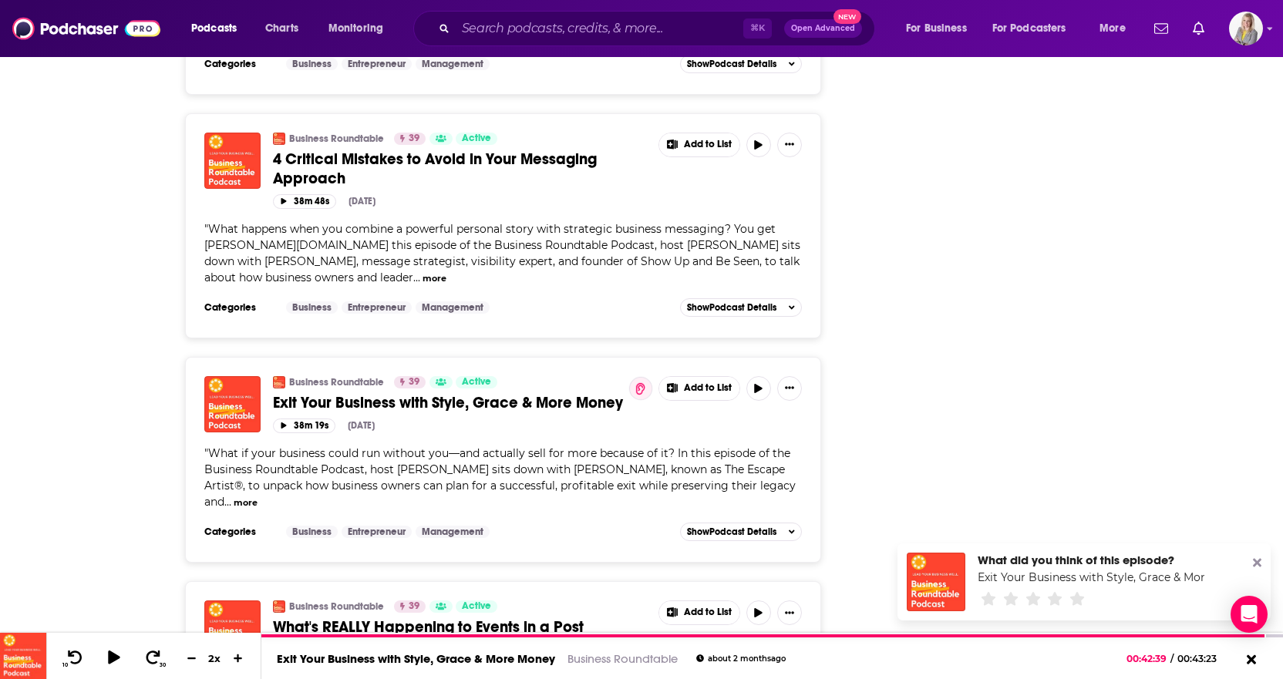
scroll to position [3956, 0]
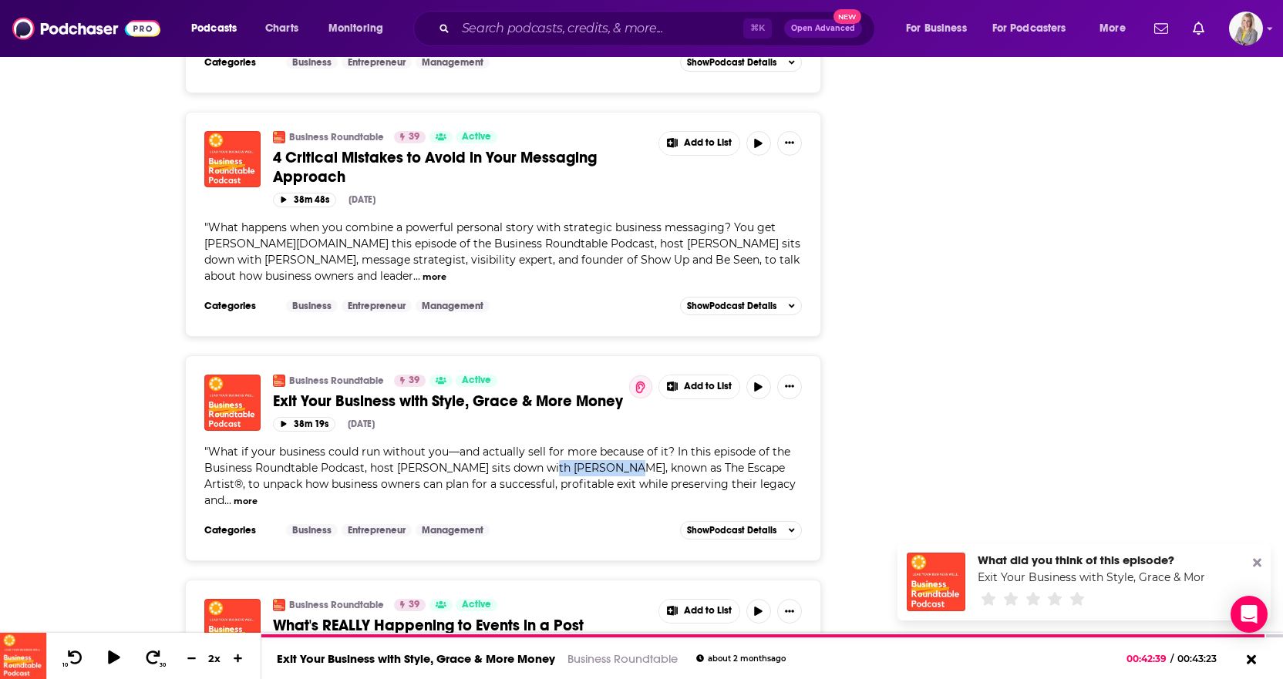
drag, startPoint x: 540, startPoint y: 373, endPoint x: 616, endPoint y: 373, distance: 76.3
click at [616, 445] on span "What if your business could run without you—and actually sell for more because …" at bounding box center [499, 476] width 591 height 62
copy span "[PERSON_NAME]"
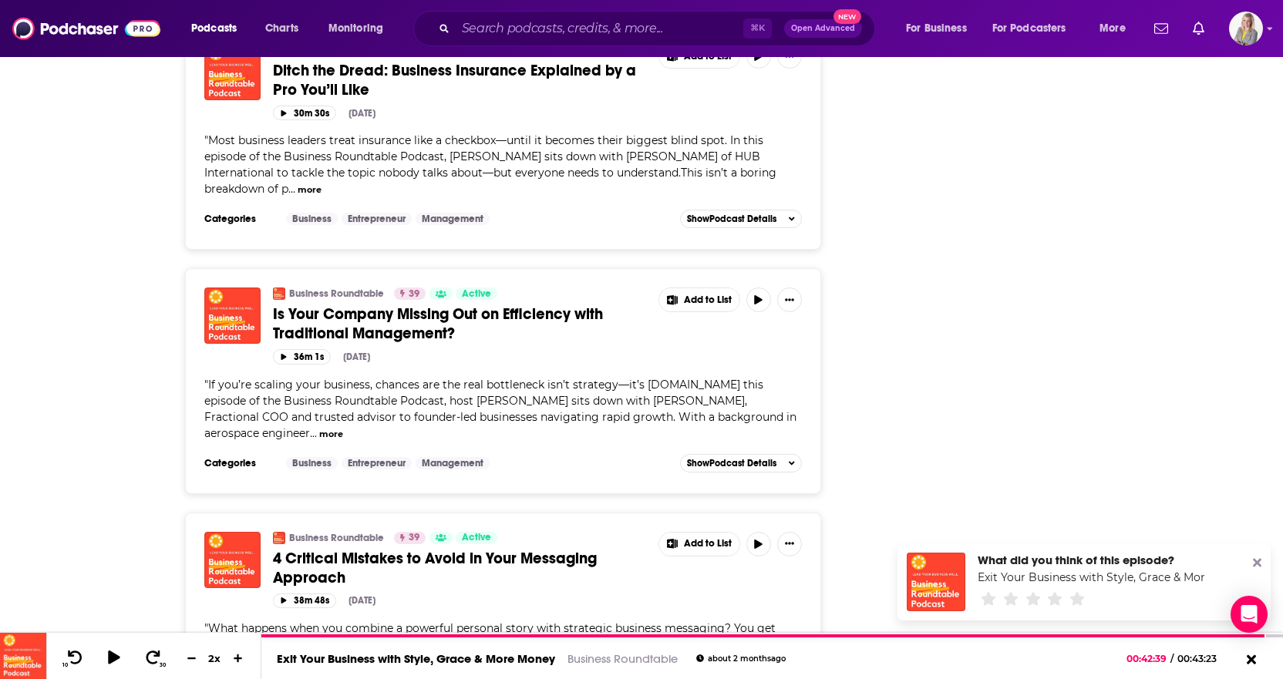
scroll to position [3549, 0]
